Goal: Information Seeking & Learning: Learn about a topic

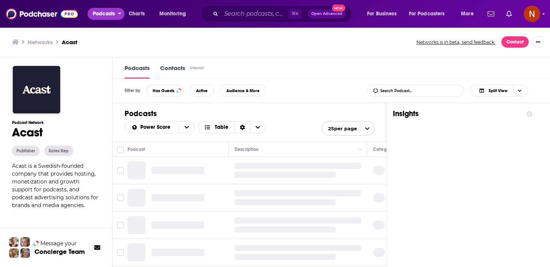
click at [113, 15] on span "Podcasts" at bounding box center [104, 14] width 22 height 10
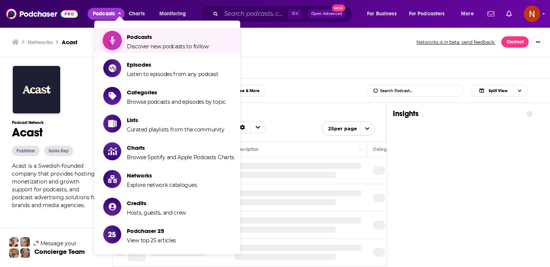
click at [126, 42] on link "Podcasts Discover new podcasts to follow" at bounding box center [168, 40] width 131 height 19
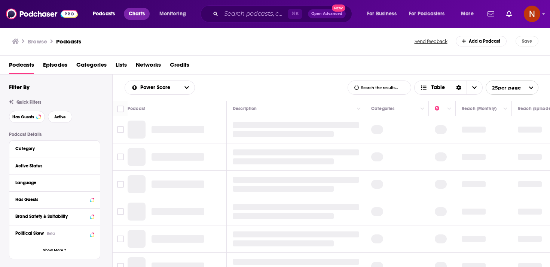
click at [138, 12] on span "Charts" at bounding box center [137, 14] width 16 height 10
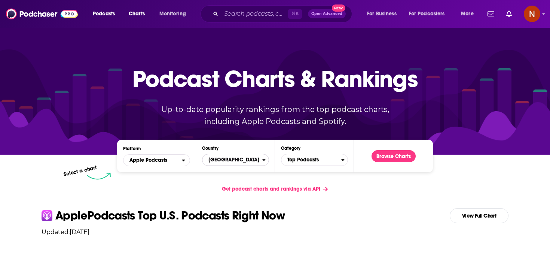
click at [234, 165] on span "[GEOGRAPHIC_DATA]" at bounding box center [232, 159] width 60 height 13
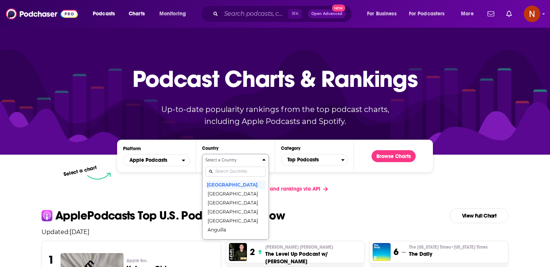
click at [233, 171] on input "Countries" at bounding box center [235, 171] width 60 height 10
type input "u"
click at [229, 211] on button "United Arab Emirates" at bounding box center [235, 211] width 60 height 9
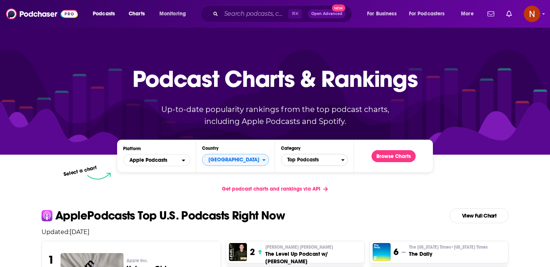
click at [307, 164] on span "Top Podcasts" at bounding box center [311, 159] width 60 height 13
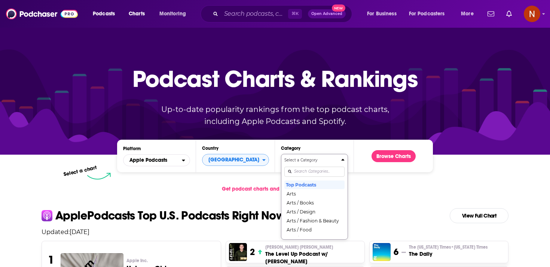
scroll to position [38, 0]
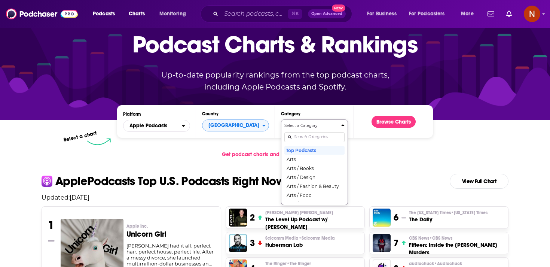
click at [307, 170] on div "Select a Category Top Podcasts Arts Arts / Books Arts / Design Arts / Fashion &…" at bounding box center [314, 162] width 60 height 79
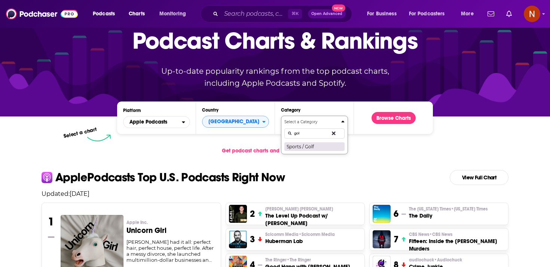
type input "gol"
click at [318, 146] on button "Sports / Golf" at bounding box center [314, 146] width 60 height 9
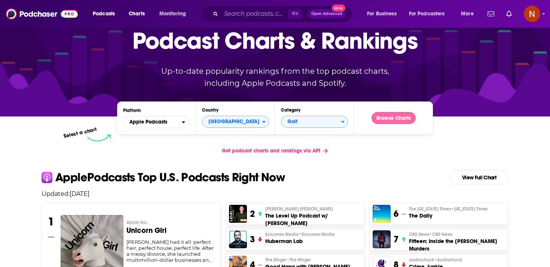
click at [391, 122] on button "Browse Charts" at bounding box center [393, 118] width 44 height 12
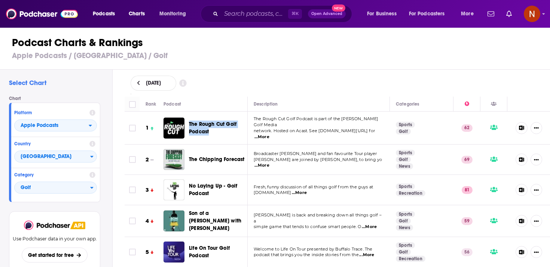
click at [199, 126] on span "The Rough Cut Golf Podcast" at bounding box center [217, 127] width 57 height 15
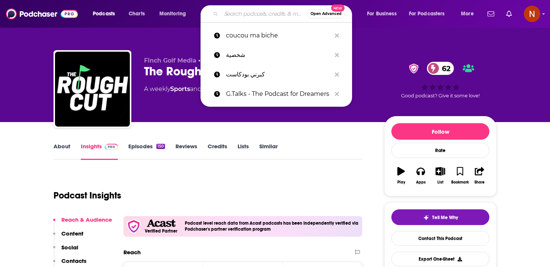
click at [230, 13] on input "Search podcasts, credits, & more..." at bounding box center [264, 14] width 86 height 12
paste input "The Pat Mayo Experience"
type input "The Pat Mayo Experience"
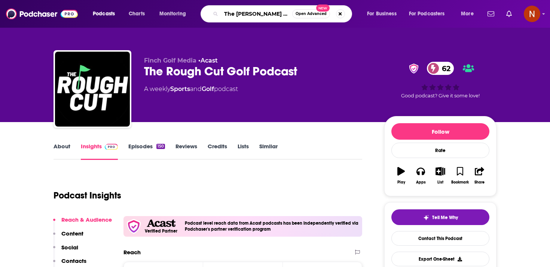
scroll to position [0, 5]
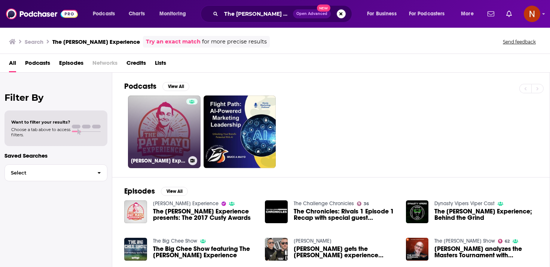
click at [179, 125] on link "Pat Mayo Experience" at bounding box center [164, 131] width 73 height 73
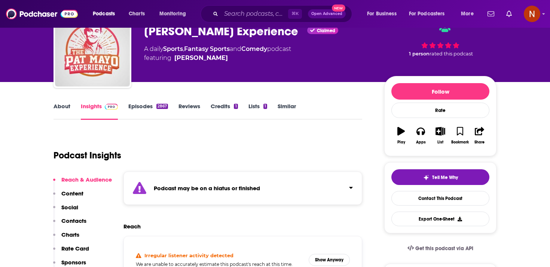
scroll to position [49, 0]
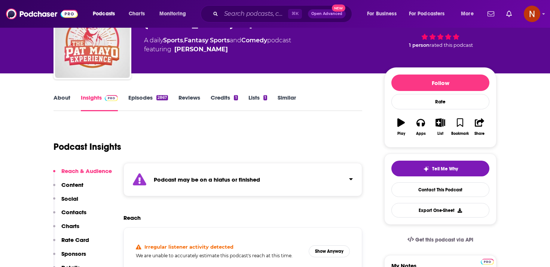
click at [202, 178] on strong "Podcast may be on a hiatus or finished" at bounding box center [207, 179] width 106 height 7
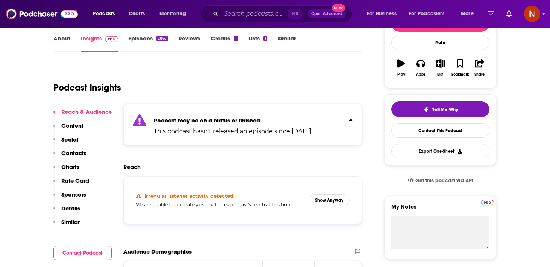
scroll to position [120, 0]
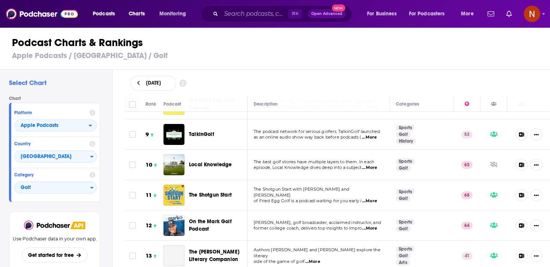
scroll to position [242, 0]
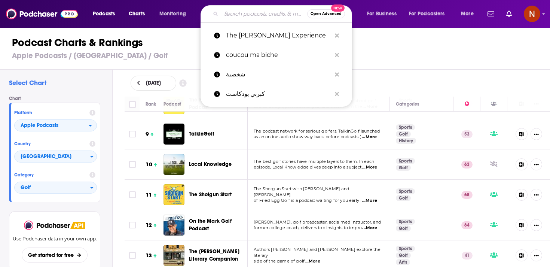
click at [243, 11] on input "Search podcasts, credits, & more..." at bounding box center [264, 14] width 86 height 12
paste input "Par 3 Podcast with J.R. Smith & Stephen Malbon"
type input "Par 3 Podcast with J.R. Smith & Stephen Malbon"
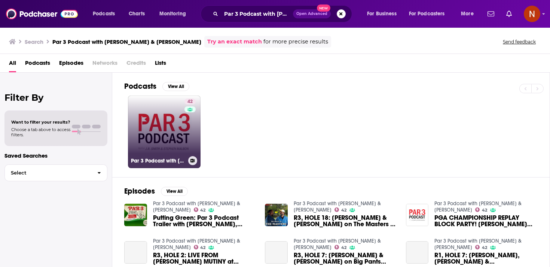
click at [170, 140] on link "42 Par 3 Podcast with J.R. Smith & Stephen Malbon" at bounding box center [164, 131] width 73 height 73
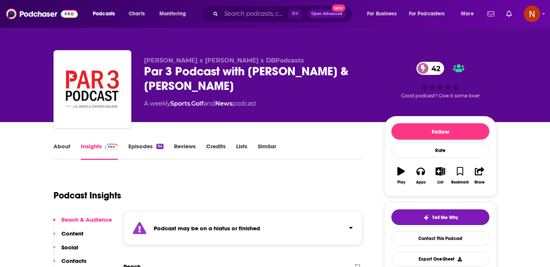
click at [194, 229] on strong "Podcast may be on a hiatus or finished" at bounding box center [207, 227] width 106 height 7
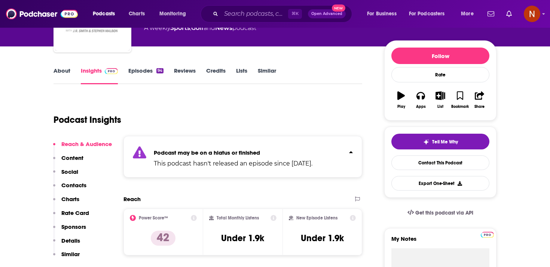
scroll to position [76, 0]
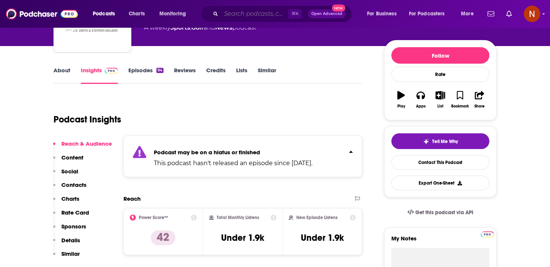
click at [235, 13] on input "Search podcasts, credits, & more..." at bounding box center [254, 14] width 67 height 12
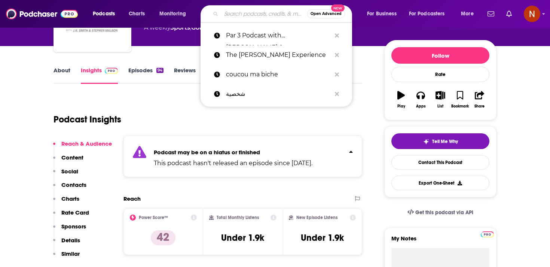
paste input "Fantasy Golf Degenerates"
type input "Fantasy Golf Degenerates"
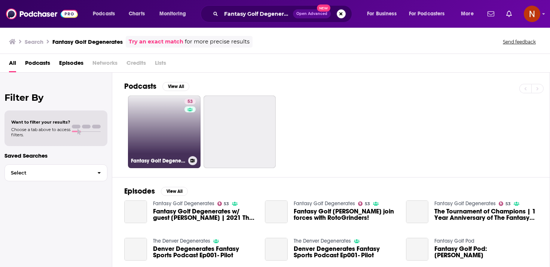
click at [186, 135] on div "53" at bounding box center [190, 127] width 13 height 58
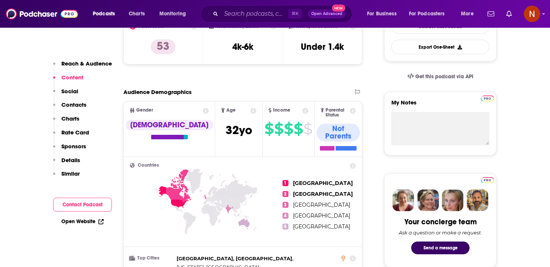
scroll to position [97, 0]
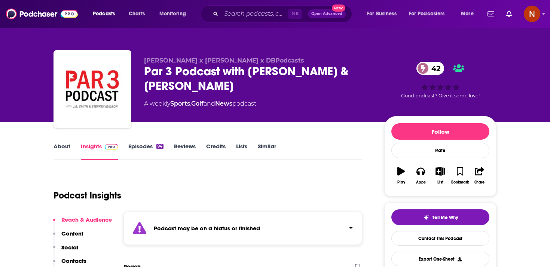
click at [147, 145] on link "Episodes 94" at bounding box center [145, 150] width 35 height 17
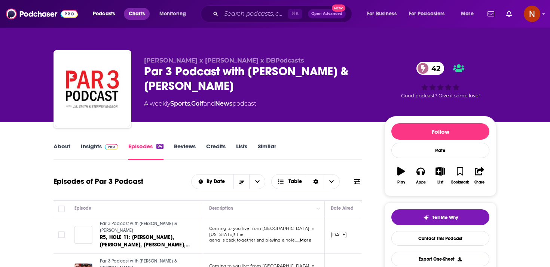
click at [140, 13] on span "Charts" at bounding box center [137, 14] width 16 height 10
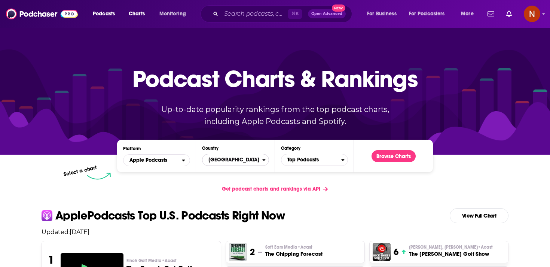
click at [245, 162] on span "United States" at bounding box center [232, 159] width 60 height 13
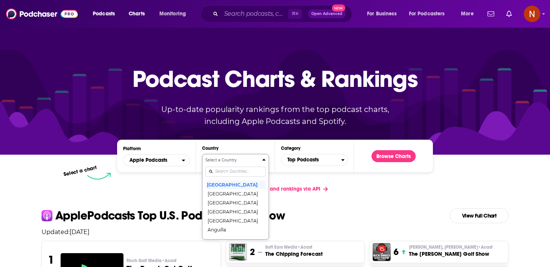
click at [241, 175] on div "Select a Country United States Afghanistan Albania Algeria Angola Anguilla Anti…" at bounding box center [235, 196] width 60 height 79
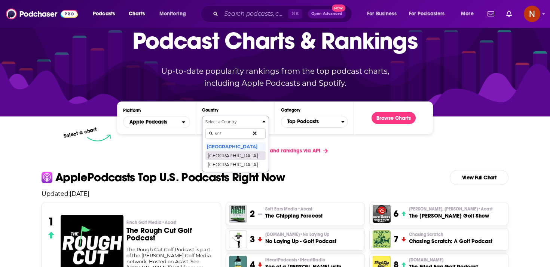
type input "unit"
click at [249, 156] on button "United Arab Emirates" at bounding box center [235, 155] width 60 height 9
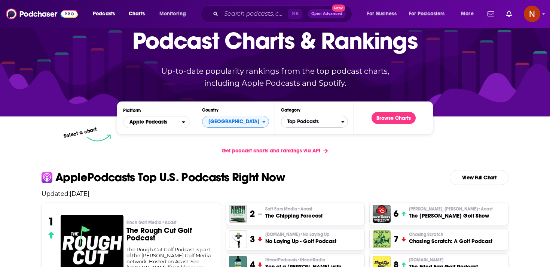
click at [299, 126] on span "Top Podcasts" at bounding box center [311, 121] width 60 height 13
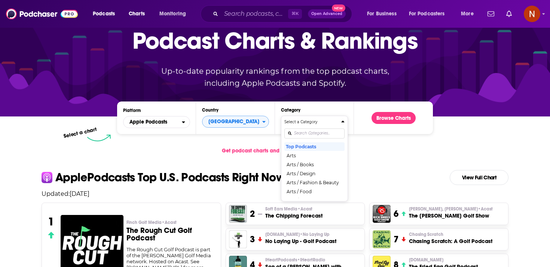
scroll to position [0, 0]
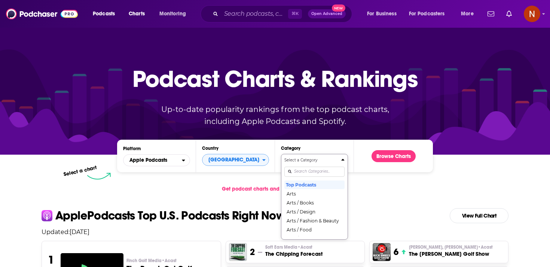
click at [300, 168] on div "Select a Category Top Podcasts Arts Arts / Books Arts / Design Arts / Fashion &…" at bounding box center [314, 196] width 60 height 79
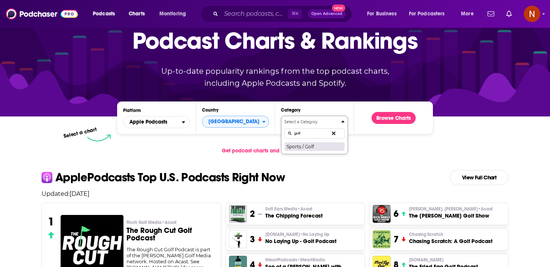
type input "golf"
click at [310, 146] on button "Sports / Golf" at bounding box center [314, 146] width 60 height 9
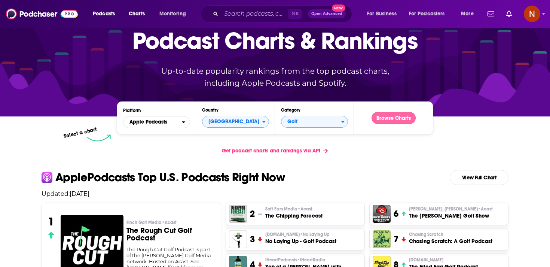
click at [376, 119] on button "Browse Charts" at bounding box center [393, 118] width 44 height 12
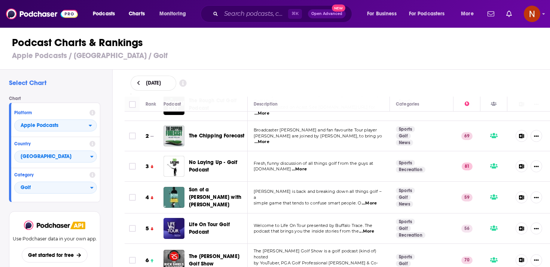
scroll to position [27, 0]
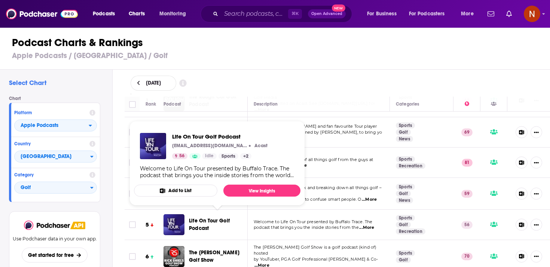
click at [196, 219] on span "Life On Tour Golf Podcast" at bounding box center [209, 224] width 41 height 14
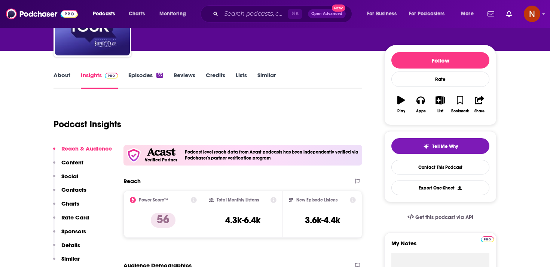
scroll to position [72, 0]
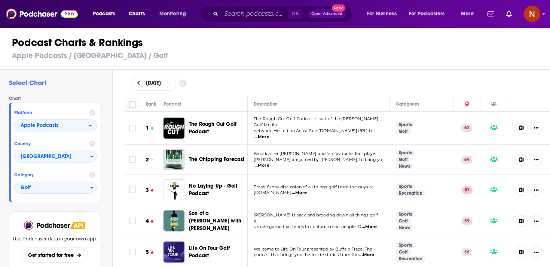
click at [203, 153] on div "The Chipping Forecast" at bounding box center [221, 159] width 65 height 21
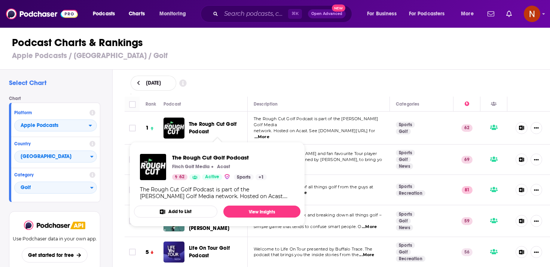
click at [206, 129] on span "The Rough Cut Golf Podcast" at bounding box center [212, 128] width 47 height 14
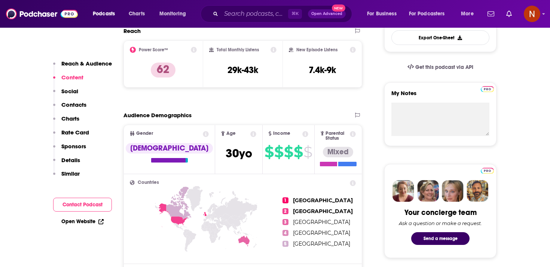
scroll to position [104, 0]
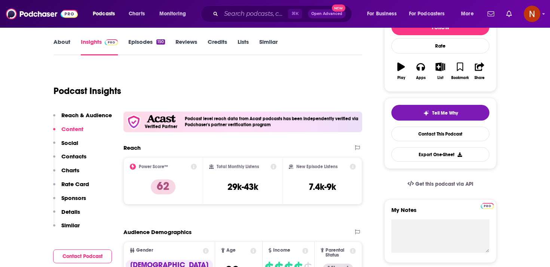
click at [142, 39] on link "Episodes 150" at bounding box center [146, 46] width 37 height 17
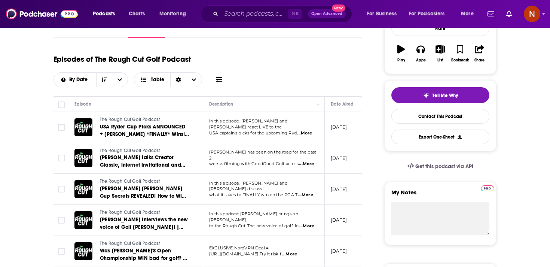
scroll to position [124, 0]
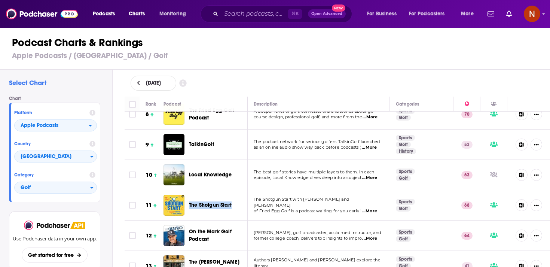
scroll to position [232, 0]
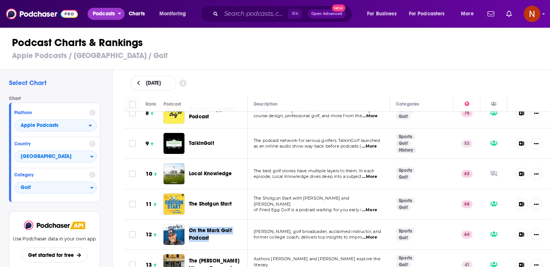
click at [92, 12] on button "Podcasts" at bounding box center [106, 14] width 37 height 12
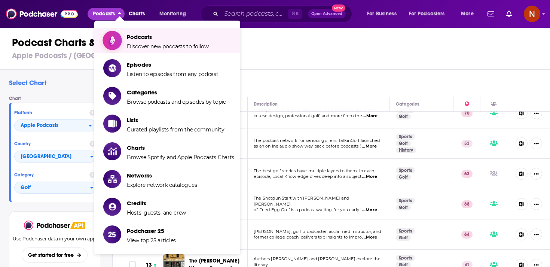
click at [122, 33] on link "Podcasts Discover new podcasts to follow" at bounding box center [168, 40] width 131 height 19
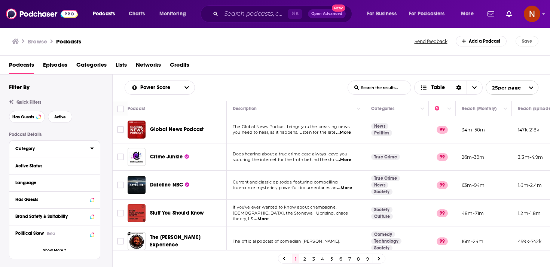
click at [92, 149] on icon at bounding box center [91, 148] width 3 height 2
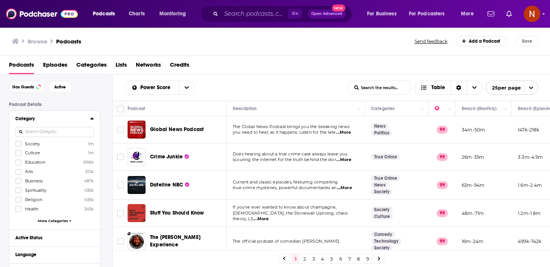
scroll to position [30, 0]
click at [64, 129] on input at bounding box center [54, 131] width 79 height 10
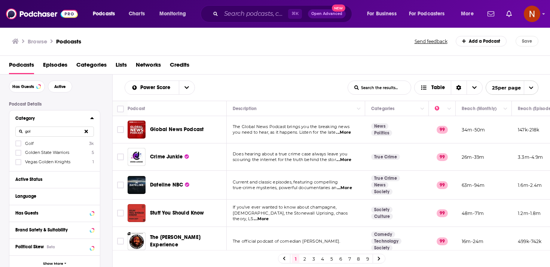
type input "gol"
click at [39, 145] on label "Golf 3k" at bounding box center [54, 143] width 79 height 6
click at [18, 145] on input "multiSelectOption-golf-0" at bounding box center [18, 145] width 0 height 0
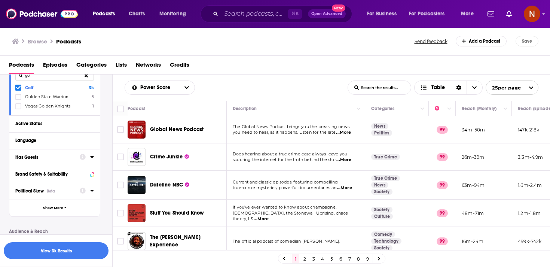
scroll to position [89, 0]
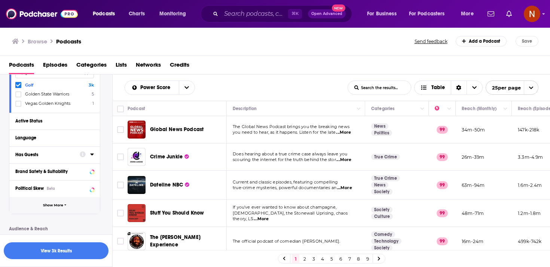
click at [64, 211] on button "Show More" at bounding box center [54, 205] width 91 height 17
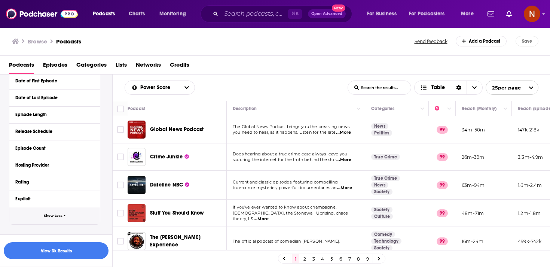
scroll to position [232, 0]
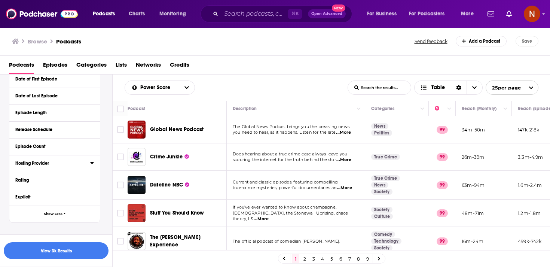
click at [93, 165] on icon at bounding box center [92, 163] width 4 height 6
click at [65, 173] on input at bounding box center [54, 176] width 79 height 10
click at [34, 198] on span "Spreaker" at bounding box center [34, 196] width 18 height 5
click at [18, 200] on input "multiSelectOption-Spreaker-1" at bounding box center [18, 200] width 0 height 0
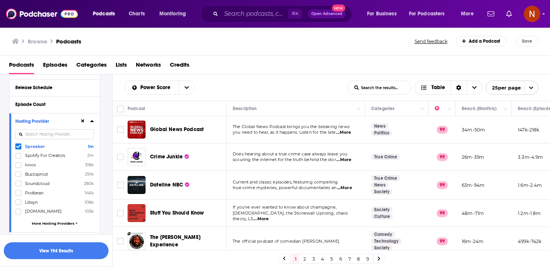
scroll to position [274, 0]
click at [31, 203] on span "Libsyn" at bounding box center [31, 201] width 13 height 5
click at [18, 204] on input "multiSelectOption-Libsyn-6" at bounding box center [18, 204] width 0 height 0
click at [59, 134] on input at bounding box center [54, 134] width 79 height 10
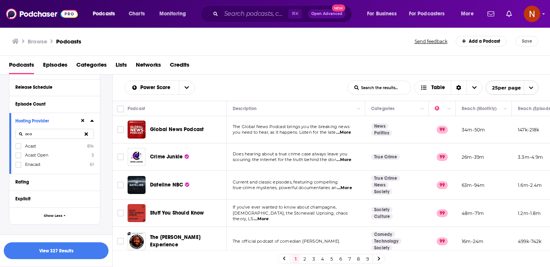
click at [25, 146] on span "Acast" at bounding box center [30, 145] width 11 height 5
click at [18, 148] on input "multiSelectOption-Acast-0" at bounding box center [18, 148] width 0 height 0
click at [43, 135] on input "aca" at bounding box center [54, 134] width 79 height 10
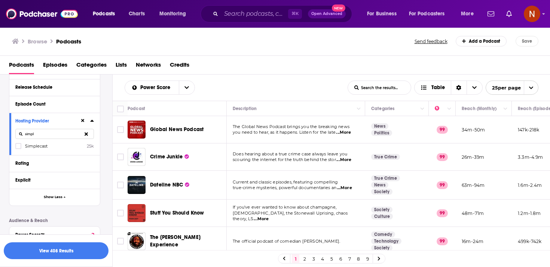
type input "simpl"
click at [23, 146] on label "Simplecast 25k" at bounding box center [54, 145] width 79 height 6
click at [18, 148] on input "multiSelectOption-Simplecast-0" at bounding box center [18, 148] width 0 height 0
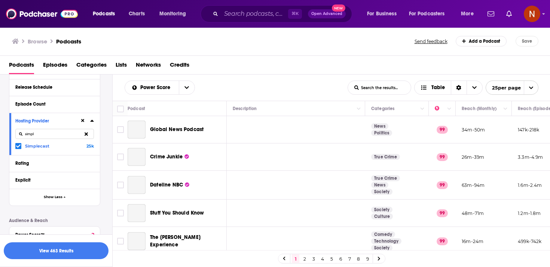
click at [87, 134] on icon at bounding box center [86, 133] width 3 height 5
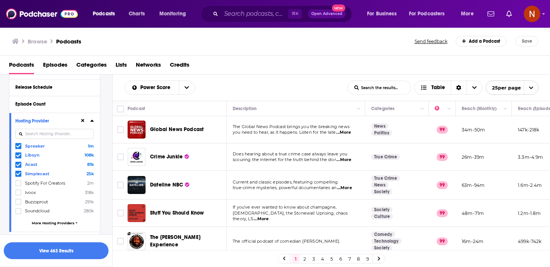
click at [76, 135] on input at bounding box center [54, 134] width 79 height 10
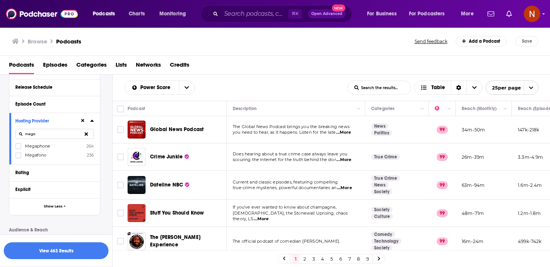
type input "mega"
click at [86, 134] on icon at bounding box center [86, 133] width 3 height 3
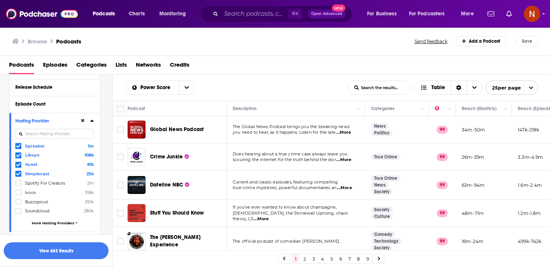
click at [73, 136] on input at bounding box center [54, 134] width 79 height 10
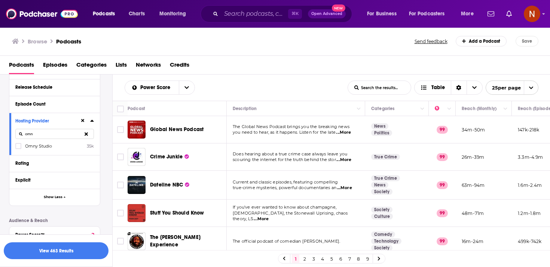
click at [25, 147] on span "Omny Studio" at bounding box center [38, 145] width 27 height 5
click at [18, 148] on Studio-0 "multiSelectOption-Omny Studio-0" at bounding box center [18, 148] width 0 height 0
click at [49, 135] on input "omn" at bounding box center [54, 134] width 79 height 10
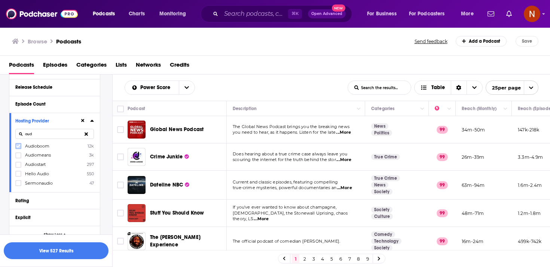
type input "aud"
click at [18, 145] on icon at bounding box center [18, 146] width 4 height 4
click at [77, 252] on button "View 554 Results" at bounding box center [56, 250] width 105 height 17
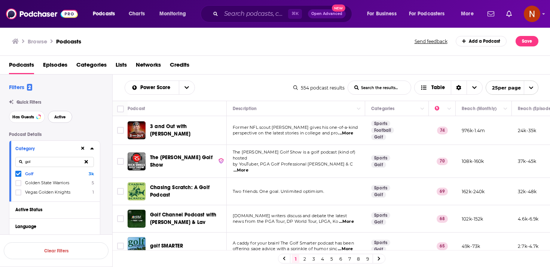
click at [60, 114] on button "Active" at bounding box center [60, 117] width 24 height 12
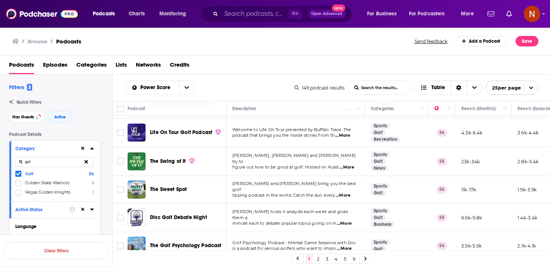
scroll to position [562, 0]
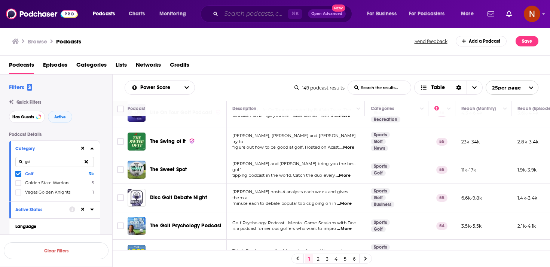
click at [236, 15] on input "Search podcasts, credits, & more..." at bounding box center [254, 14] width 67 height 12
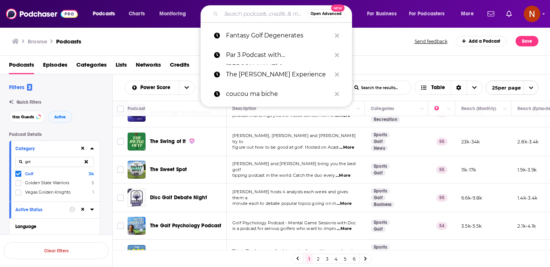
paste input "Sliced Golf Podcast"
type input "Sliced Golf Podcast"
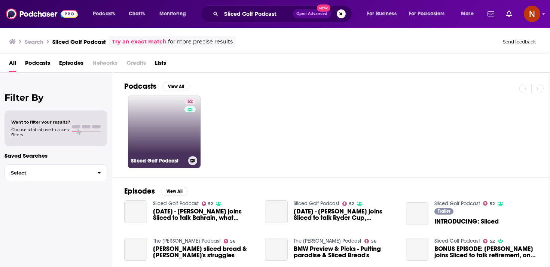
click at [168, 129] on link "52 Sliced Golf Podcast" at bounding box center [164, 131] width 73 height 73
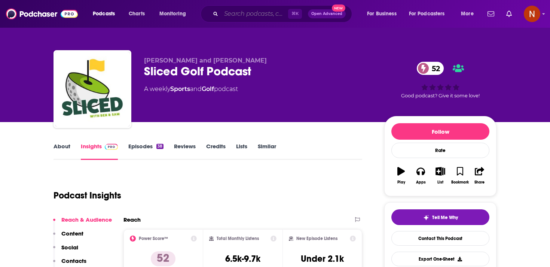
click at [253, 17] on input "Search podcasts, credits, & more..." at bounding box center [254, 14] width 67 height 12
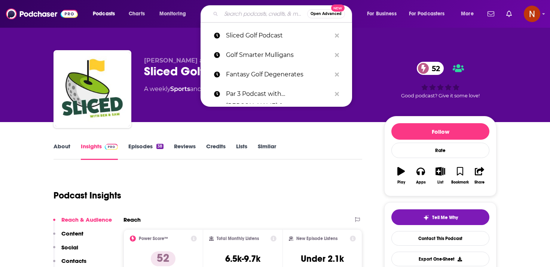
paste input "Swing Thoughts"
type input "Swing Thoughts"
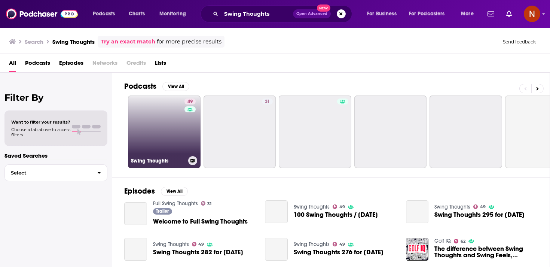
click at [178, 113] on link "49 Swing Thoughts" at bounding box center [164, 131] width 73 height 73
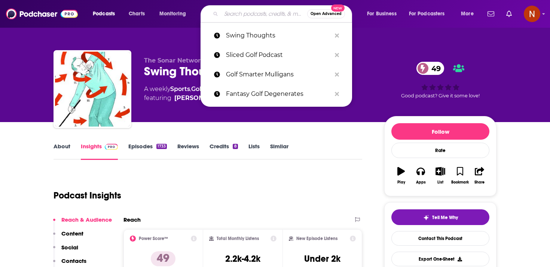
click at [241, 12] on input "Search podcasts, credits, & more..." at bounding box center [264, 14] width 86 height 12
paste input "Your Golf Performance Podcast"
type input "Your Golf Performance Podcast"
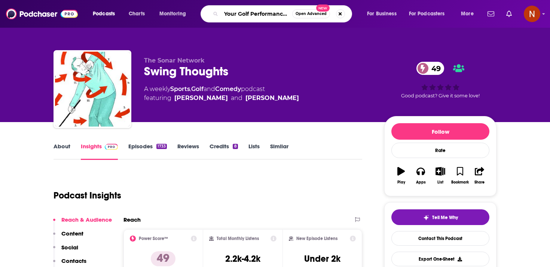
scroll to position [0, 22]
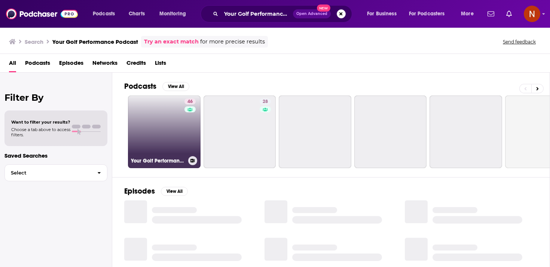
click at [166, 145] on link "46 Your Golf Performance Podcast" at bounding box center [164, 131] width 73 height 73
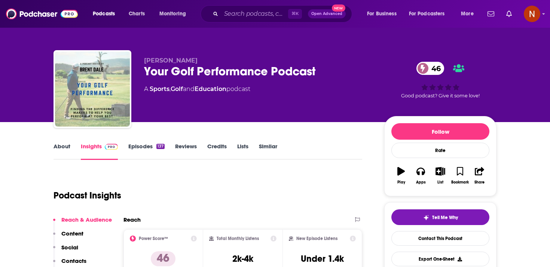
scroll to position [23, 0]
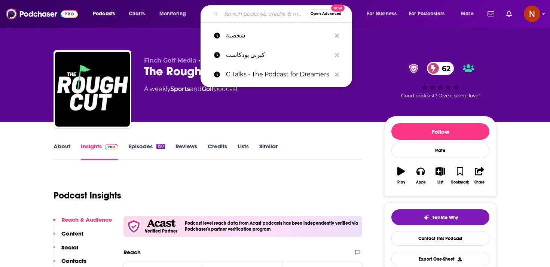
click at [241, 19] on input "Search podcasts, credits, & more..." at bounding box center [264, 14] width 86 height 12
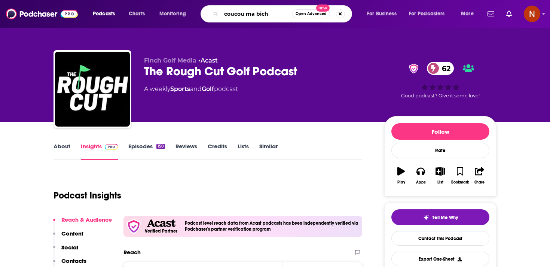
type input "coucou ma biche"
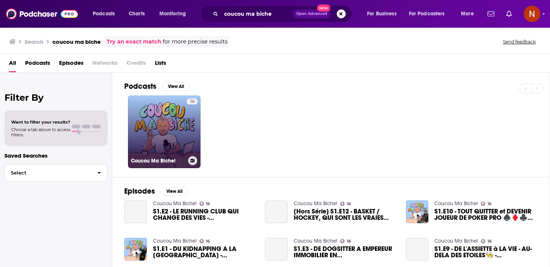
click at [167, 128] on link "16 Coucou Ma Biche!" at bounding box center [164, 131] width 73 height 73
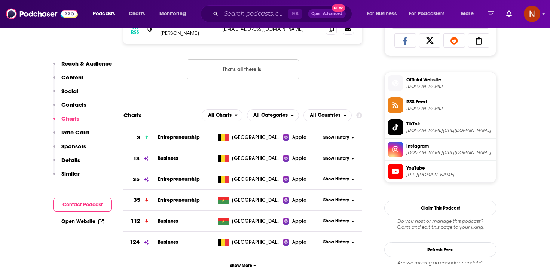
scroll to position [540, 0]
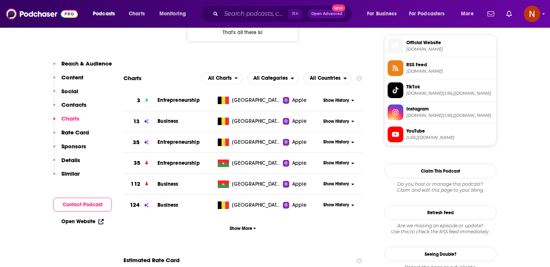
click at [409, 67] on span "RSS Feed" at bounding box center [449, 64] width 87 height 7
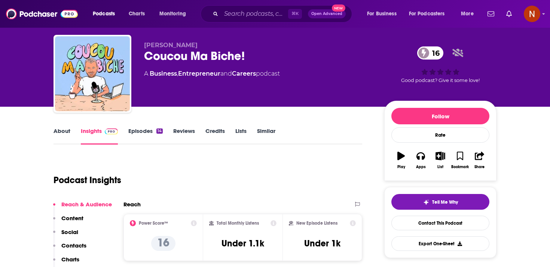
scroll to position [0, 0]
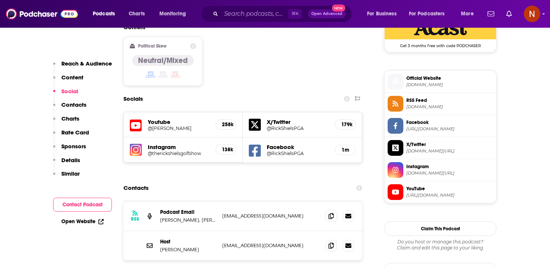
scroll to position [643, 0]
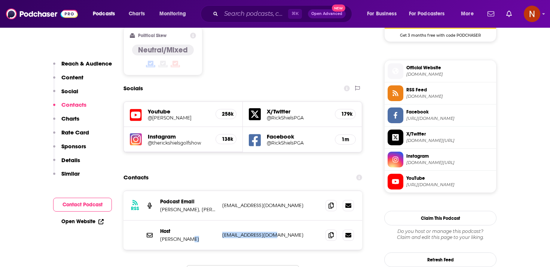
drag, startPoint x: 211, startPoint y: 205, endPoint x: 281, endPoint y: 203, distance: 69.2
click at [281, 220] on div "Host Rick Shiels info@rickshiels.com info@rickshiels.com" at bounding box center [242, 234] width 239 height 29
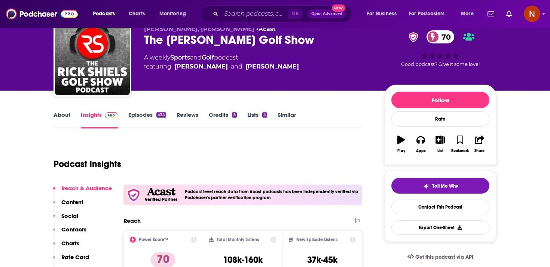
scroll to position [0, 0]
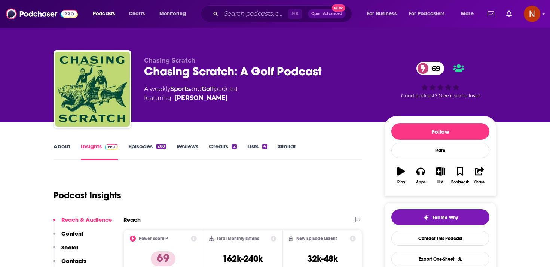
click at [194, 72] on div "Chasing Scratch: A Golf Podcast 69" at bounding box center [258, 71] width 228 height 15
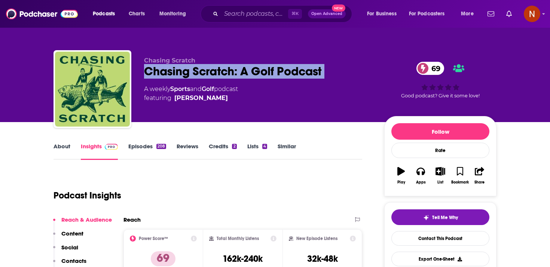
click at [194, 72] on div "Chasing Scratch: A Golf Podcast 69" at bounding box center [258, 71] width 228 height 15
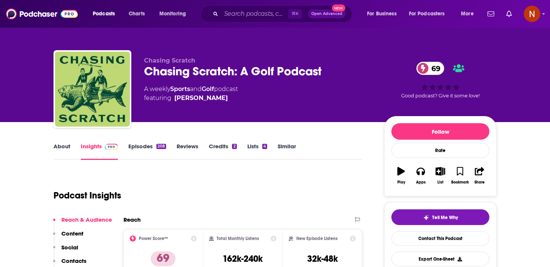
click at [194, 72] on div "Chasing Scratch: A Golf Podcast 69" at bounding box center [258, 71] width 228 height 15
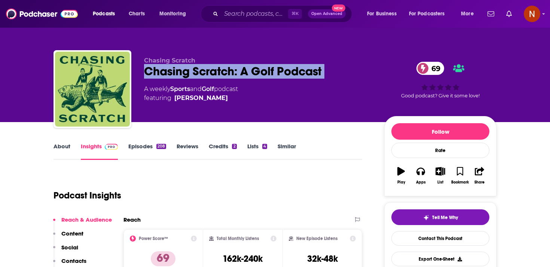
click at [194, 72] on div "Chasing Scratch: A Golf Podcast 69" at bounding box center [258, 71] width 228 height 15
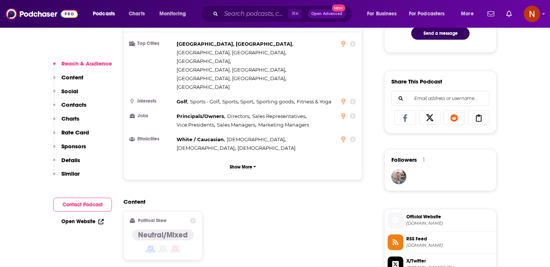
scroll to position [428, 0]
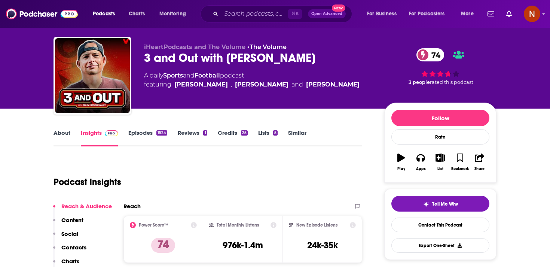
scroll to position [14, 0]
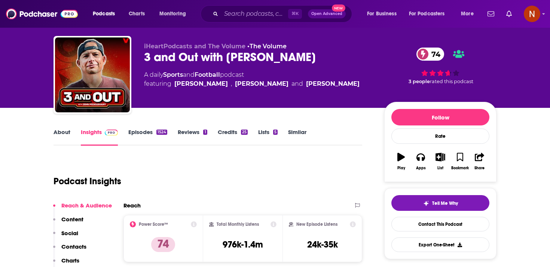
click at [145, 137] on link "Episodes 1524" at bounding box center [147, 136] width 39 height 17
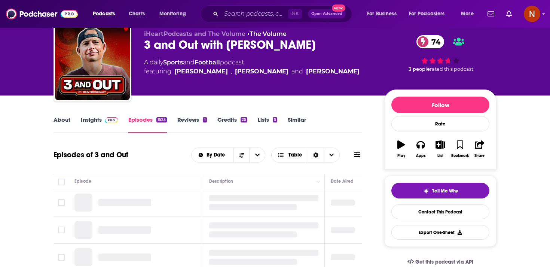
scroll to position [36, 0]
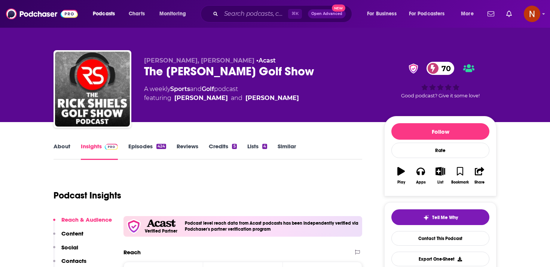
click at [175, 71] on div "The Rick Shiels Golf Show 70" at bounding box center [258, 71] width 228 height 15
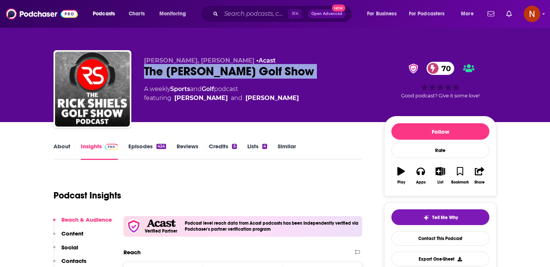
click at [175, 71] on div "The Rick Shiels Golf Show 70" at bounding box center [258, 71] width 228 height 15
copy div "The Rick Shiels Golf Show 70"
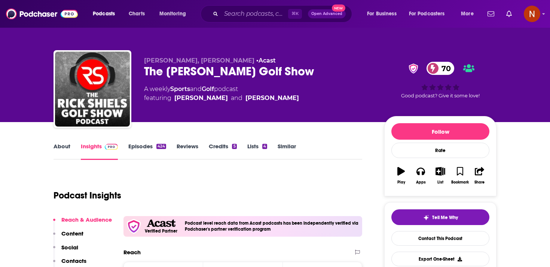
click at [244, 21] on div "⌘ K Open Advanced New" at bounding box center [275, 13] width 151 height 17
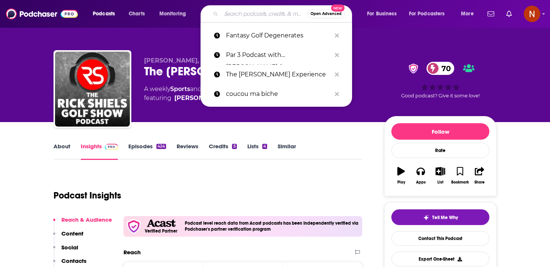
click at [244, 17] on input "Search podcasts, credits, & more..." at bounding box center [264, 14] width 86 height 12
paste input "Golf Smarter Mulligans"
type input "Golf Smarter Mulligans"
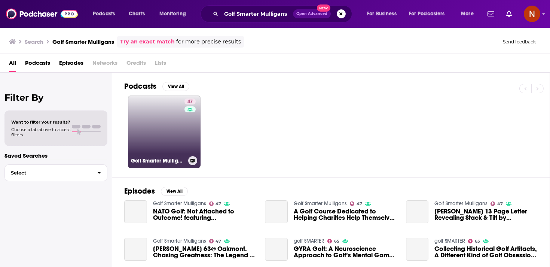
click at [177, 129] on link "47 Golf Smarter Mulligans" at bounding box center [164, 131] width 73 height 73
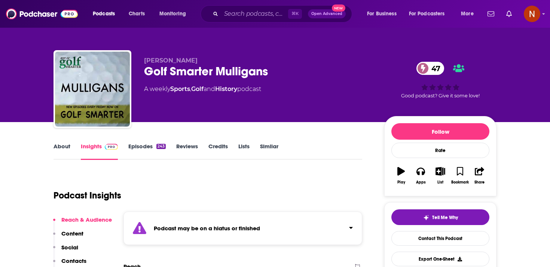
click at [295, 225] on div "Podcast may be on a hiatus or finished" at bounding box center [242, 227] width 239 height 33
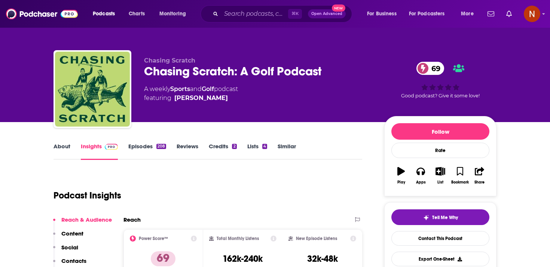
click at [183, 71] on div "Chasing Scratch: A Golf Podcast 69" at bounding box center [258, 71] width 228 height 15
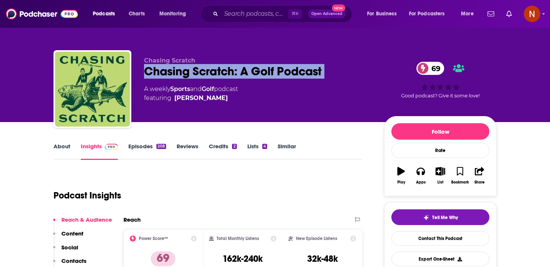
click at [183, 71] on div "Chasing Scratch: A Golf Podcast 69" at bounding box center [258, 71] width 228 height 15
copy div "Chasing Scratch: A Golf Podcast 69"
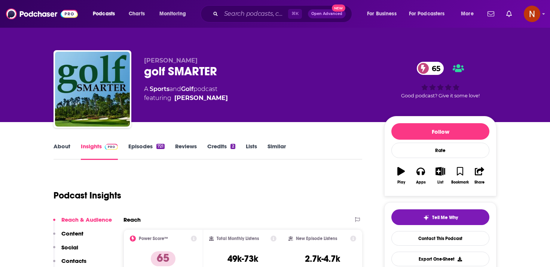
click at [176, 65] on div "golf SMARTER 65" at bounding box center [258, 71] width 228 height 15
copy div "golf SMARTER 65"
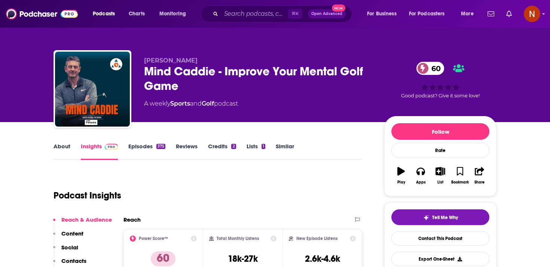
click at [190, 65] on div "Mind Caddie - Improve Your Mental Golf Game 60" at bounding box center [258, 78] width 228 height 29
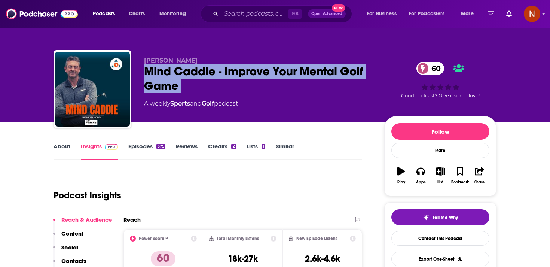
click at [190, 65] on div "Mind Caddie - Improve Your Mental Golf Game 60" at bounding box center [258, 78] width 228 height 29
copy div "Mind Caddie - Improve Your Mental Golf Game 60"
click at [210, 73] on div "Mind Caddie - Improve Your Mental Golf Game 60" at bounding box center [258, 78] width 228 height 29
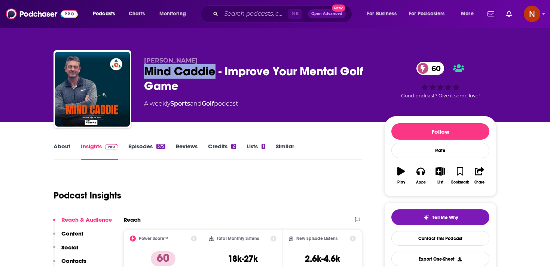
drag, startPoint x: 213, startPoint y: 70, endPoint x: 139, endPoint y: 70, distance: 73.7
click at [139, 70] on div "Karl Morris Mind Caddie - Improve Your Mental Golf Game 60 A weekly Sports and …" at bounding box center [274, 90] width 443 height 81
copy h2 "Mind Caddie"
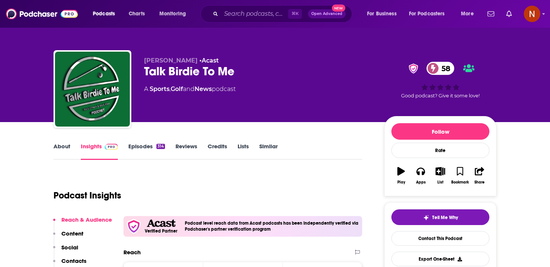
click at [167, 77] on div "Talk Birdie To Me 58" at bounding box center [258, 71] width 228 height 15
copy div "Talk Birdie To Me 58"
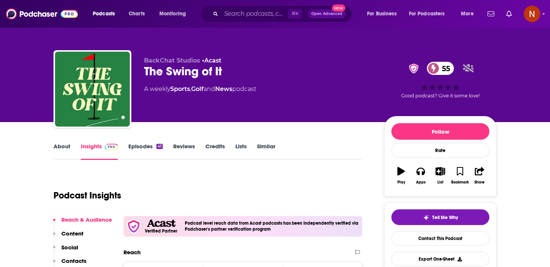
click at [169, 70] on div "The Swing of It 55" at bounding box center [258, 71] width 228 height 15
copy div "The Swing of It 55"
